Goal: Check status: Check status

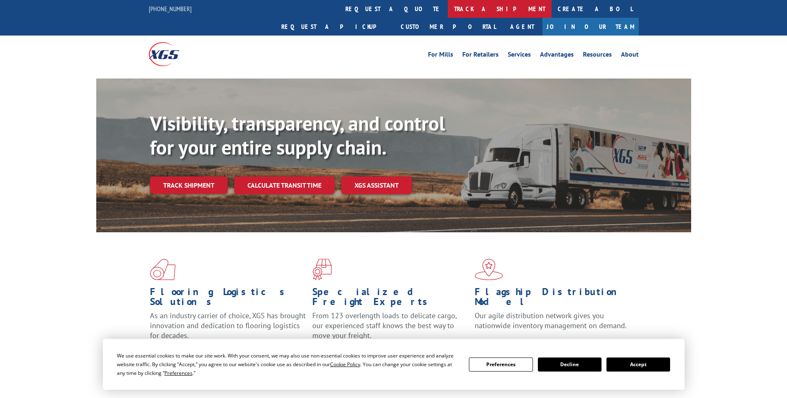
click at [448, 13] on link "track a shipment" at bounding box center [500, 9] width 104 height 18
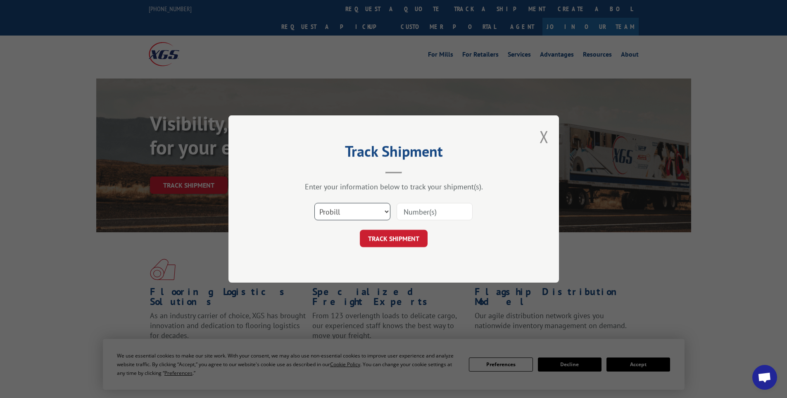
click at [350, 219] on select "Select category... Probill BOL PO" at bounding box center [352, 211] width 76 height 17
select select "bol"
click at [314, 203] on select "Select category... Probill BOL PO" at bounding box center [352, 211] width 76 height 17
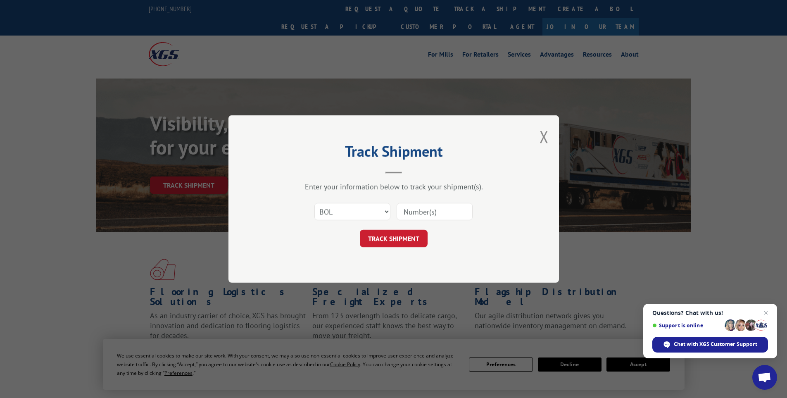
click at [409, 214] on input at bounding box center [435, 211] width 76 height 17
click at [436, 208] on input at bounding box center [435, 211] width 76 height 17
paste input "6025222"
type input "6025222"
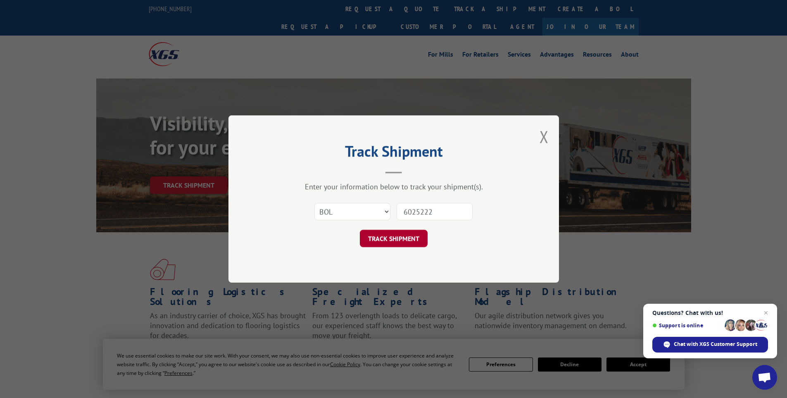
click at [378, 240] on button "TRACK SHIPMENT" at bounding box center [394, 238] width 68 height 17
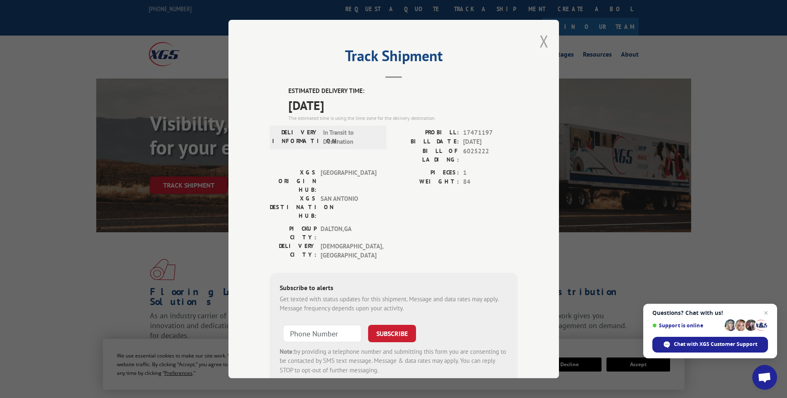
click at [540, 42] on button "Close modal" at bounding box center [544, 41] width 9 height 22
